Goal: Check status

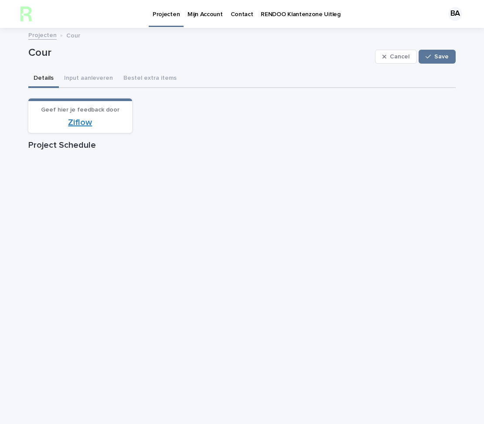
click at [82, 118] on link "Ziflow" at bounding box center [80, 122] width 24 height 9
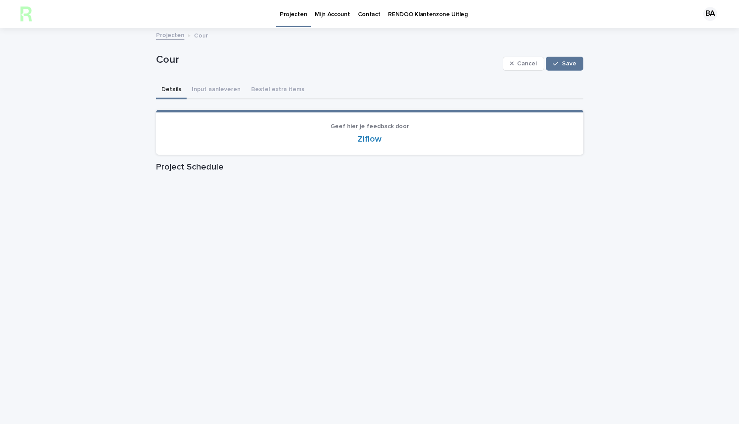
click at [170, 37] on link "Projecten" at bounding box center [170, 35] width 28 height 10
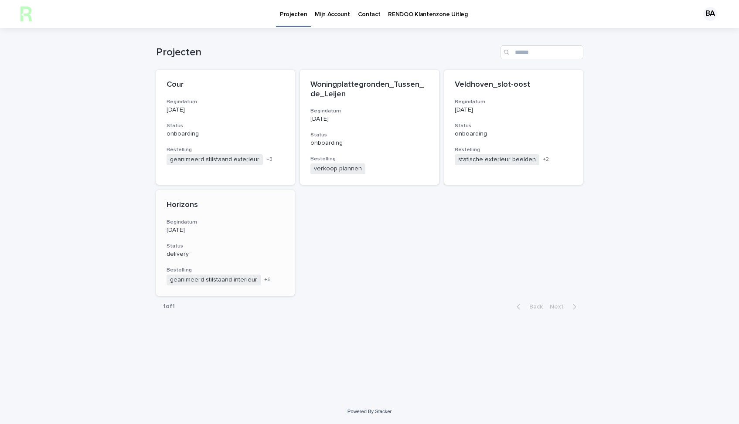
click at [226, 238] on div "Horizons Begindatum [DATE] Status delivery Bestelling geanimeerd stilstaand int…" at bounding box center [225, 243] width 139 height 106
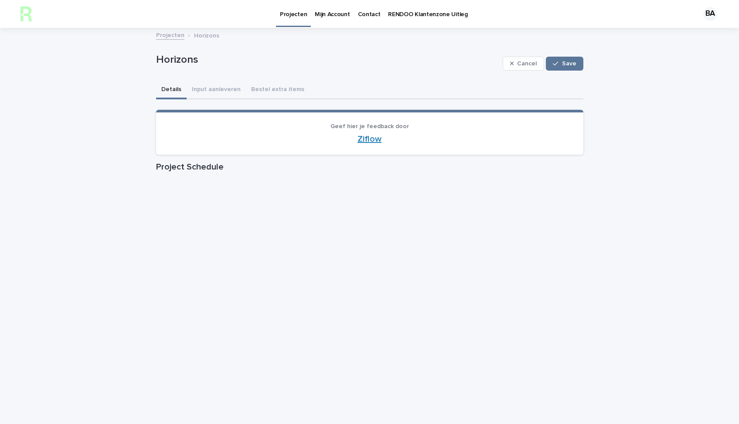
click at [369, 140] on link "Ziflow" at bounding box center [370, 139] width 24 height 9
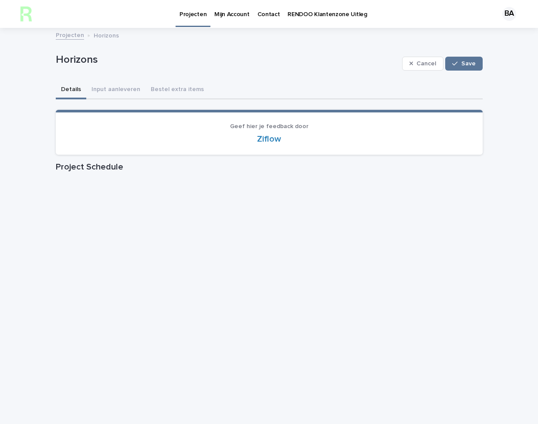
click at [196, 13] on p "Projecten" at bounding box center [193, 9] width 27 height 18
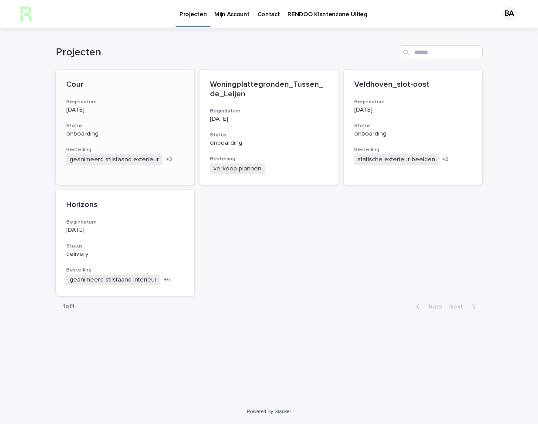
click at [81, 97] on div "Cour Begindatum [DATE] Status onboarding Bestelling geanimeerd stilstaand exter…" at bounding box center [125, 123] width 139 height 106
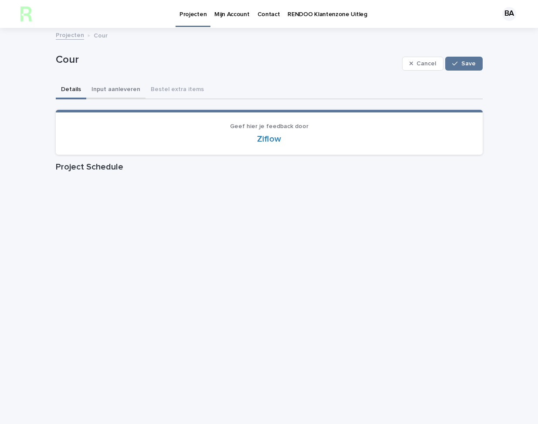
click at [112, 92] on button "Input aanleveren" at bounding box center [115, 90] width 59 height 18
click at [77, 91] on button "Details" at bounding box center [71, 90] width 31 height 18
click at [275, 140] on link "Ziflow" at bounding box center [269, 139] width 24 height 9
click at [189, 14] on p "Projecten" at bounding box center [193, 9] width 27 height 18
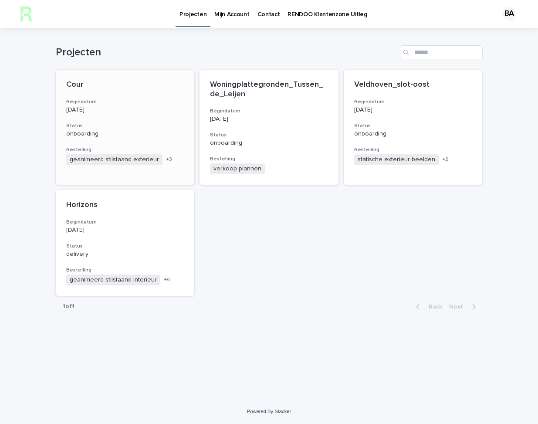
click at [116, 118] on div "Cour Begindatum [DATE] Status onboarding Bestelling geanimeerd stilstaand exter…" at bounding box center [125, 123] width 139 height 106
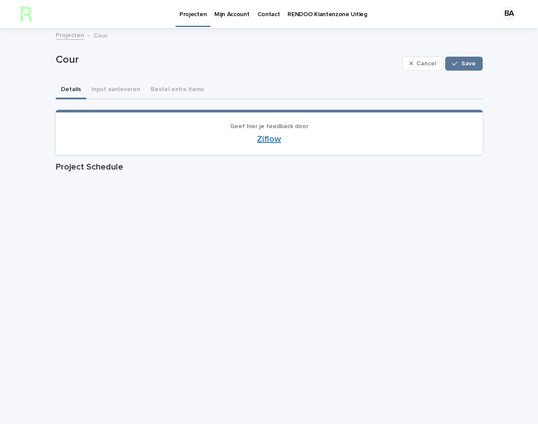
click at [264, 140] on link "Ziflow" at bounding box center [269, 139] width 24 height 9
